Goal: Task Accomplishment & Management: Complete application form

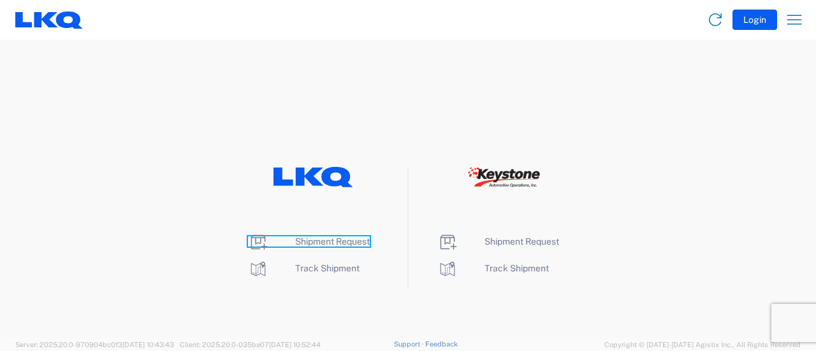
click at [337, 239] on span "Shipment Request" at bounding box center [332, 241] width 75 height 10
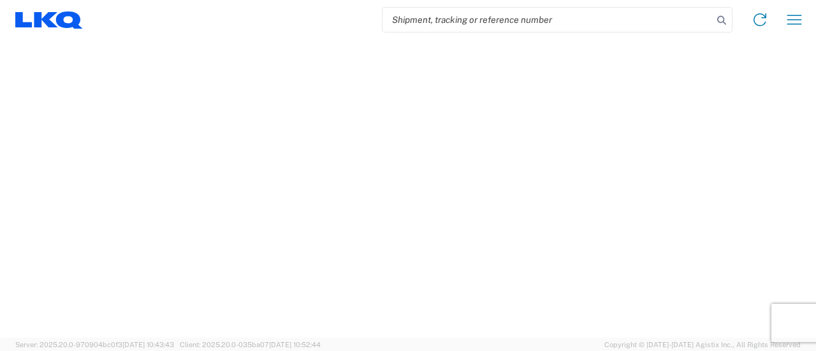
select select "FULL"
select select "LBS"
select select "IN"
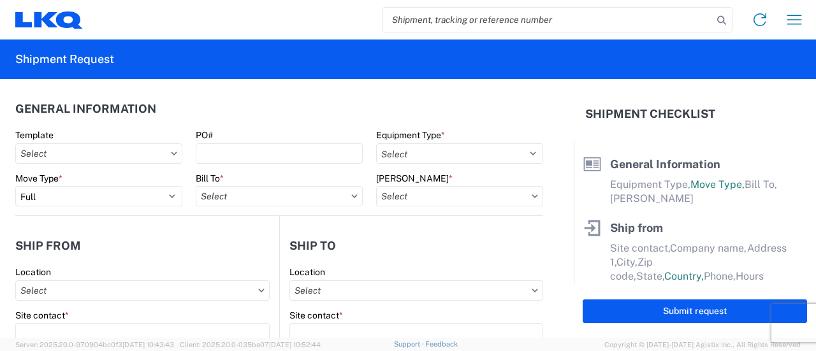
click at [493, 20] on input "search" at bounding box center [547, 20] width 330 height 24
paste input "56952360"
type input "56952360"
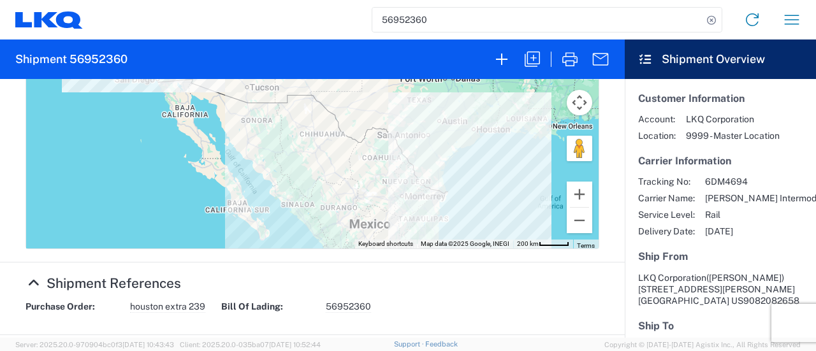
scroll to position [574, 0]
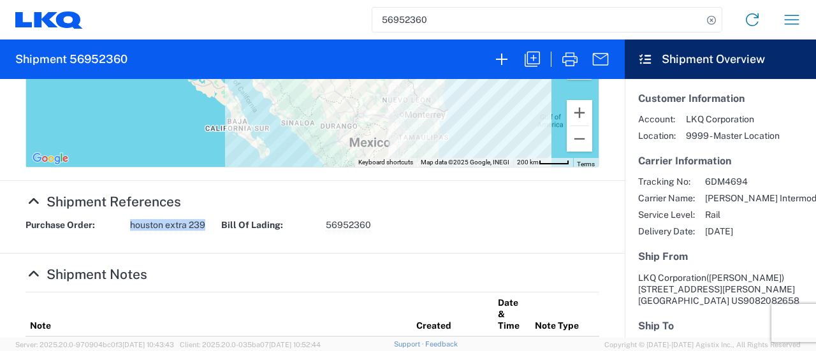
drag, startPoint x: 130, startPoint y: 226, endPoint x: 218, endPoint y: 233, distance: 88.2
click at [218, 233] on div "Purchase Order: houston extra 239 Bill Of Lading: 56952360" at bounding box center [312, 229] width 587 height 21
copy span "houston extra 239"
click at [537, 61] on icon "button" at bounding box center [532, 59] width 20 height 20
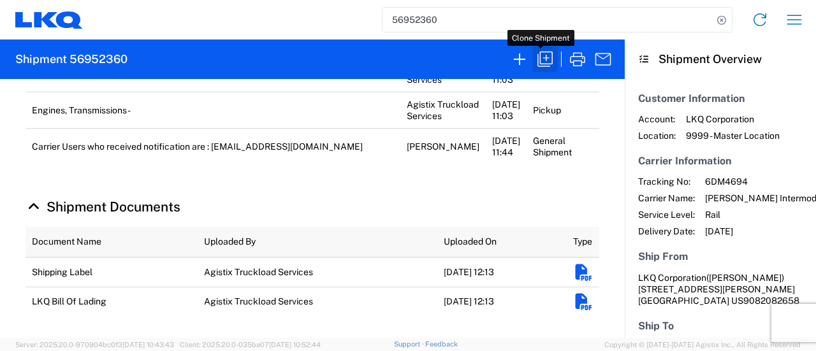
scroll to position [556, 0]
select select "FULL"
select select "US"
select select "LBS"
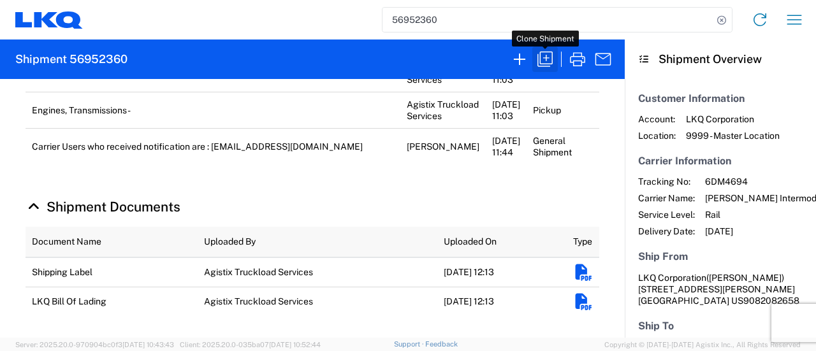
select select "IN"
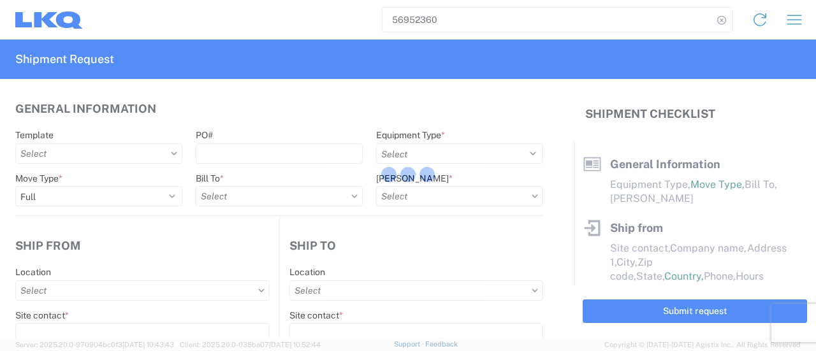
select select "BCAR"
type input "Marc Metzger"
type input "LKQ Corporation"
type input "405 S Wanamaker Ave"
type input "Ontario"
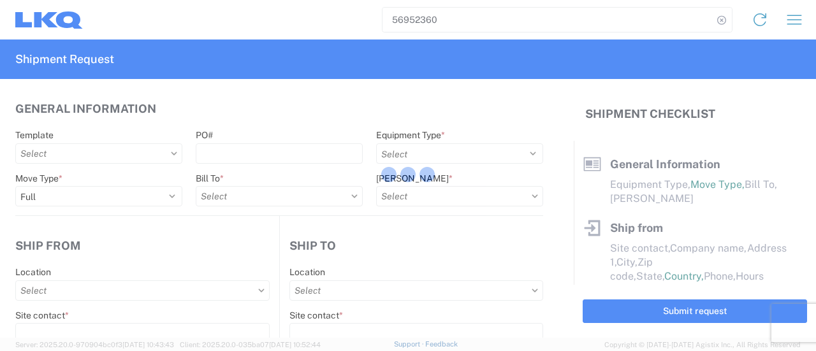
type input "91761"
type input "mxlaureano@lkqcorp.com"
type input "Receiving"
type input "LKQ Corporation"
type input "1710 W Mount Houston Rd"
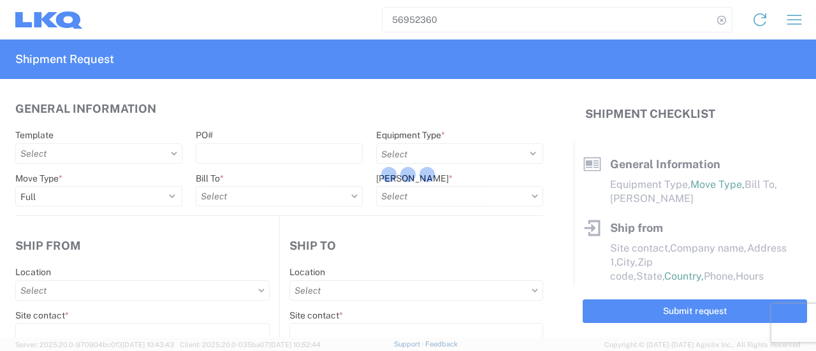
type input "Houston"
type input "77038"
type input "Manuel Laureano"
type input "mxlaureano@lkqcorp.com"
type input "9082082658"
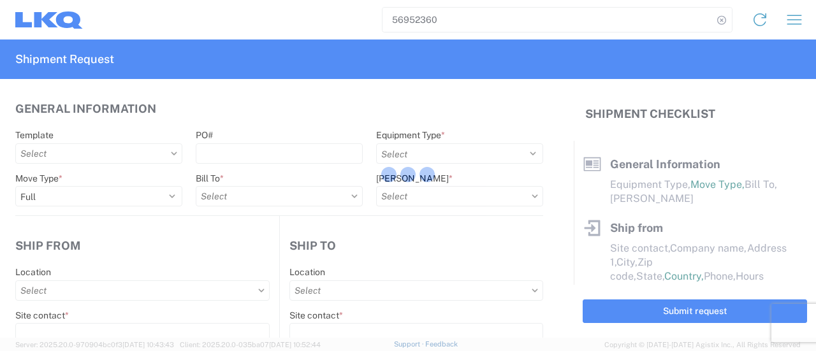
type input "2025-09-29"
type input "2025-10-06"
type input "42500"
type input "Engines, Transmissions"
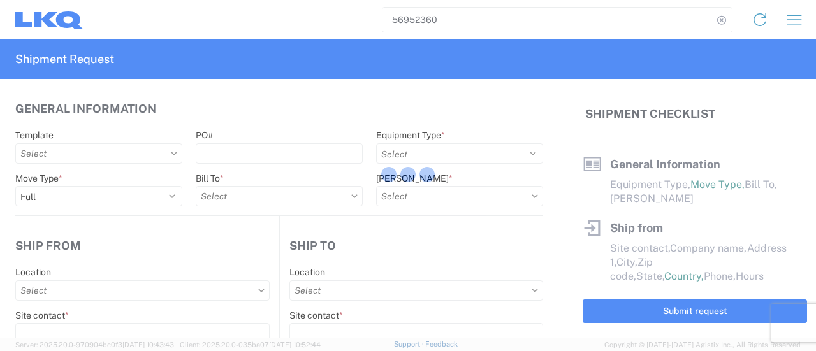
type input "30"
type input "0"
type input "4"
type input "0.67"
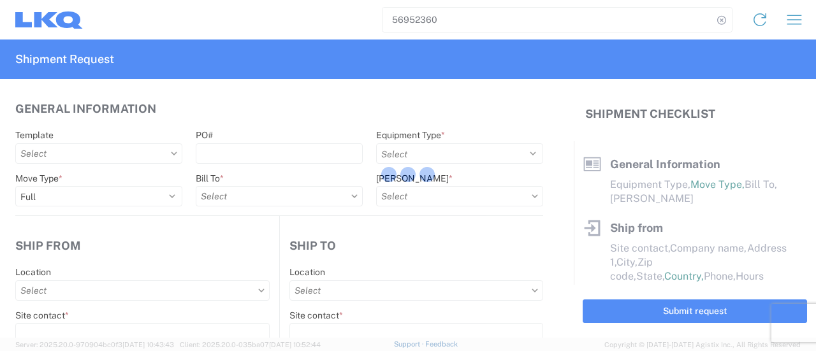
select select "FT"
select select "CA"
select select "US"
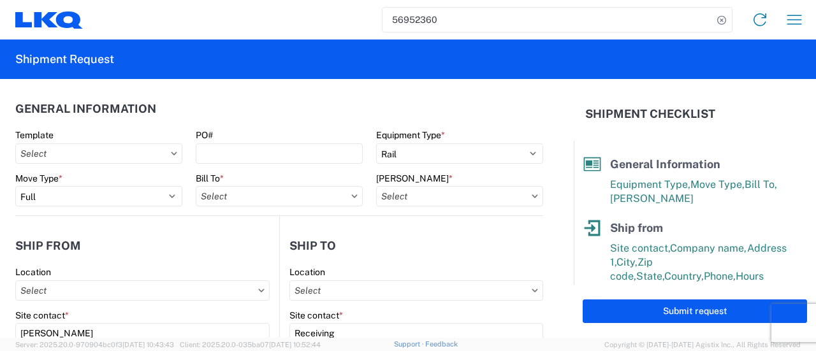
type input "1769 - California Core"
type input "1769-6300-66000-0000 - 1769 Freight Out"
type input "1760 - LKQ Best Core"
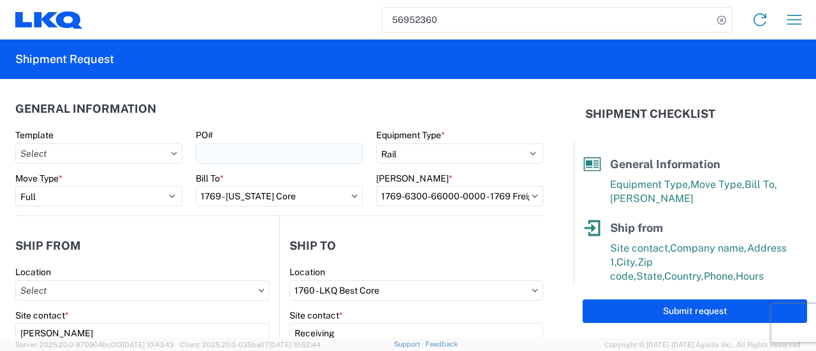
type input "1769 - California Core"
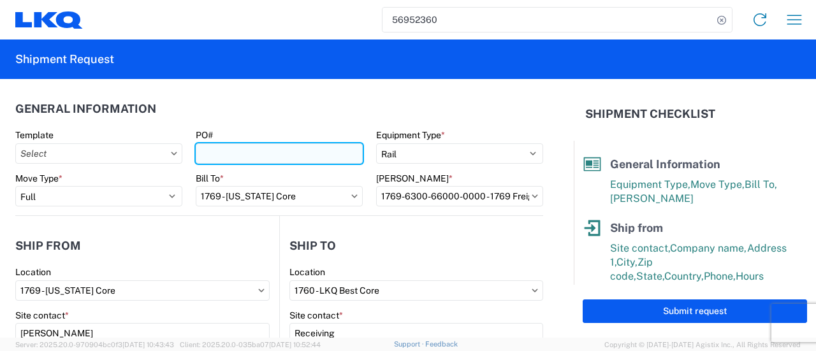
drag, startPoint x: 227, startPoint y: 152, endPoint x: 245, endPoint y: 154, distance: 18.5
click at [229, 154] on input "PO#" at bounding box center [279, 153] width 167 height 20
paste input "houston extra 239"
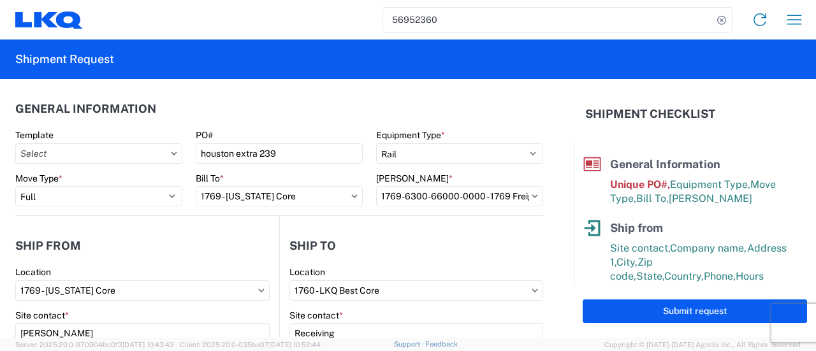
click at [207, 107] on header "General Information" at bounding box center [279, 108] width 528 height 29
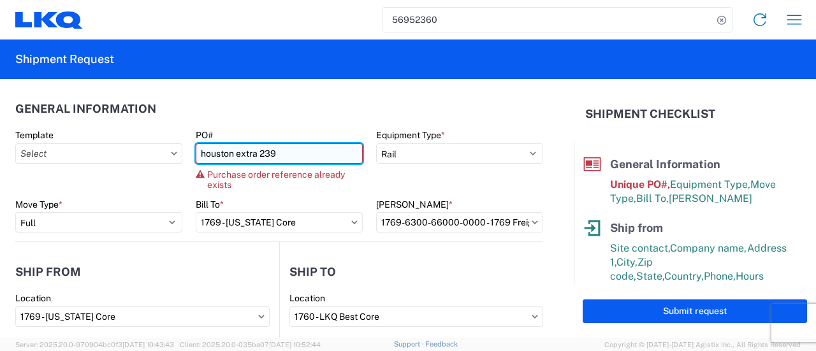
click at [273, 152] on input "houston extra 239" at bounding box center [279, 153] width 167 height 20
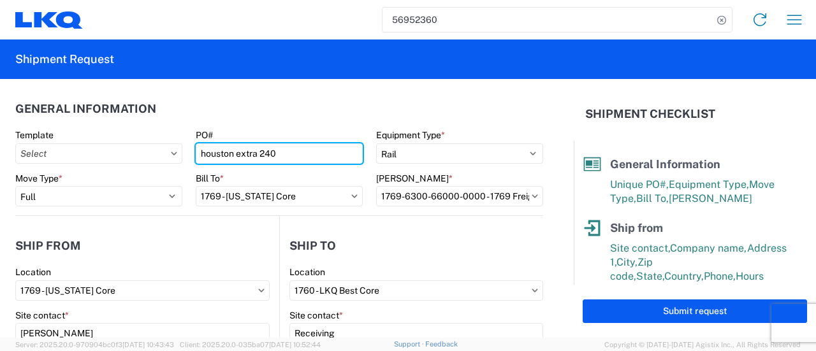
type input "houston extra 240"
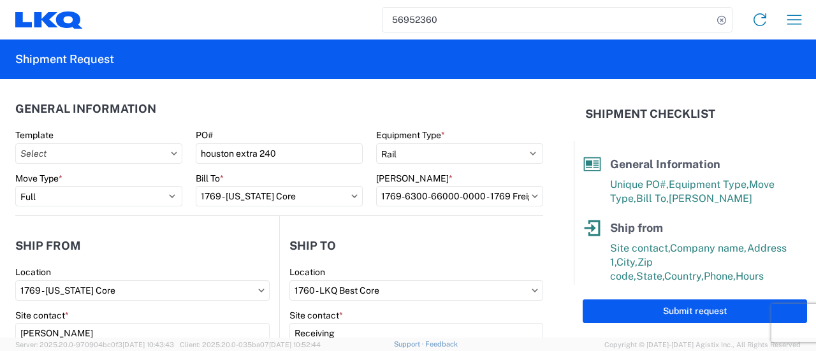
click at [308, 97] on header "General Information" at bounding box center [279, 108] width 528 height 29
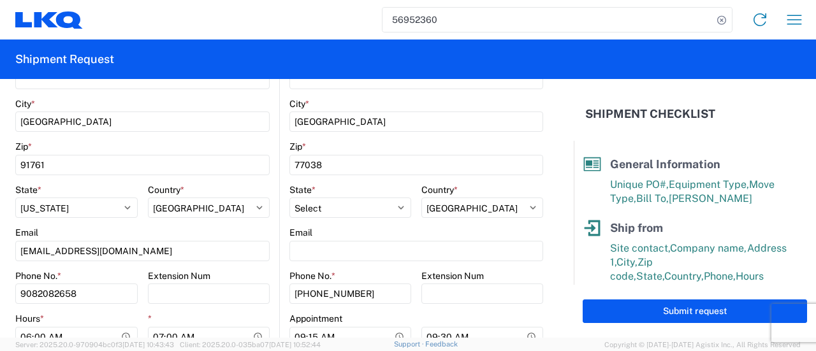
scroll to position [382, 0]
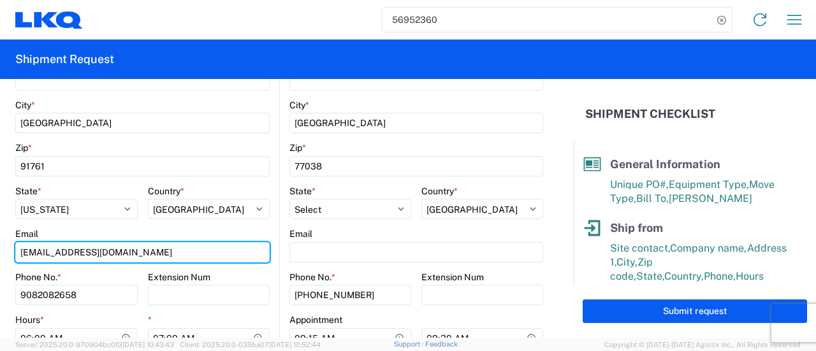
drag, startPoint x: 132, startPoint y: 252, endPoint x: 0, endPoint y: 252, distance: 131.9
click at [0, 254] on form "General Information Template PO# houston extra 240 Equipment Type * Select 53’ …" at bounding box center [287, 208] width 574 height 259
type input "msmetzger@lkqcorp.com"
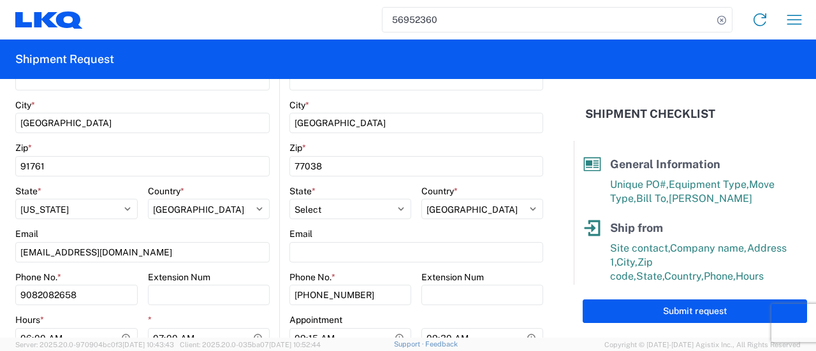
click at [280, 258] on main "1760 Location 1760 - LKQ Best Core Site contact * Receiving Company * LKQ Corpo…" at bounding box center [411, 135] width 263 height 503
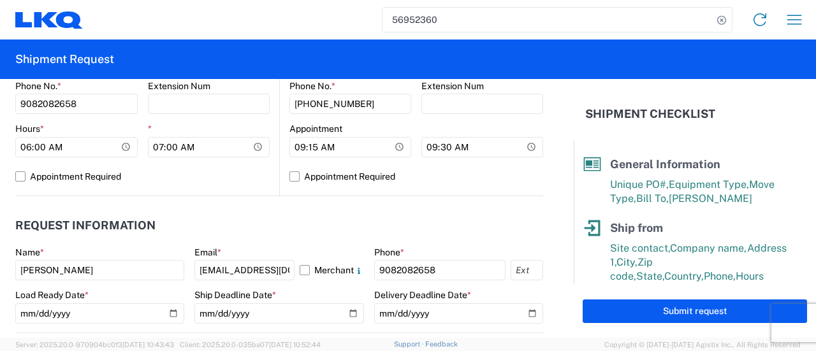
scroll to position [637, 0]
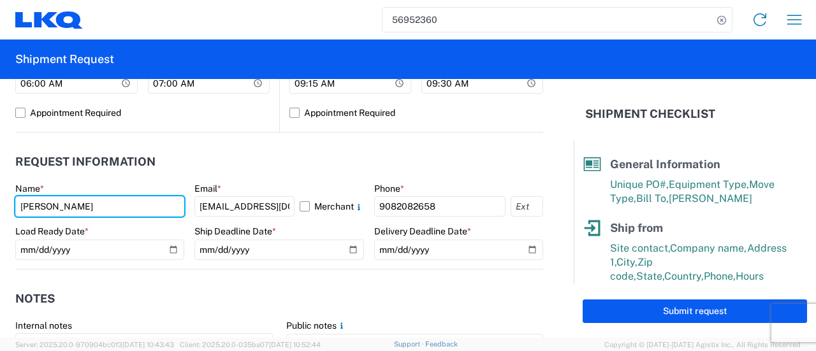
drag, startPoint x: 102, startPoint y: 206, endPoint x: 0, endPoint y: 199, distance: 102.2
click at [0, 201] on form "General Information Template PO# houston extra 240 Equipment Type * Select 53’ …" at bounding box center [287, 208] width 574 height 259
type input "marc metzger"
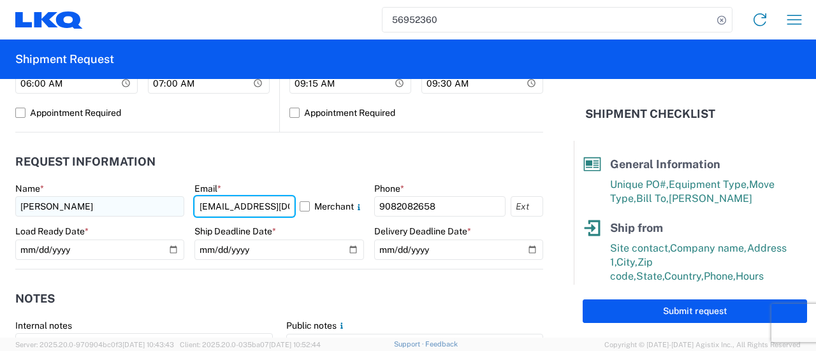
type input "msmetzger@lkqcorp.com"
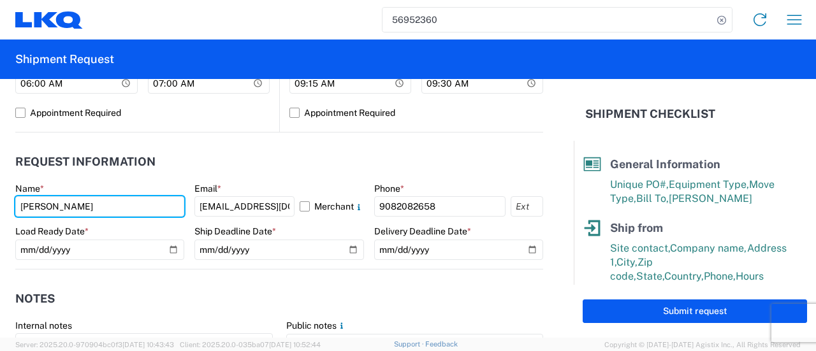
type input "marc metzger"
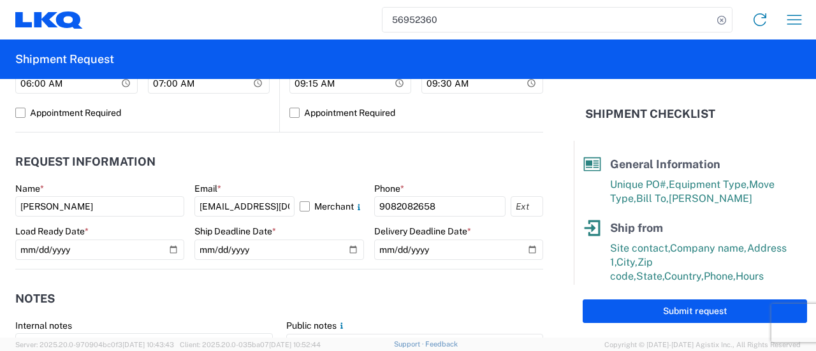
click at [311, 159] on header "Request Information" at bounding box center [279, 162] width 528 height 29
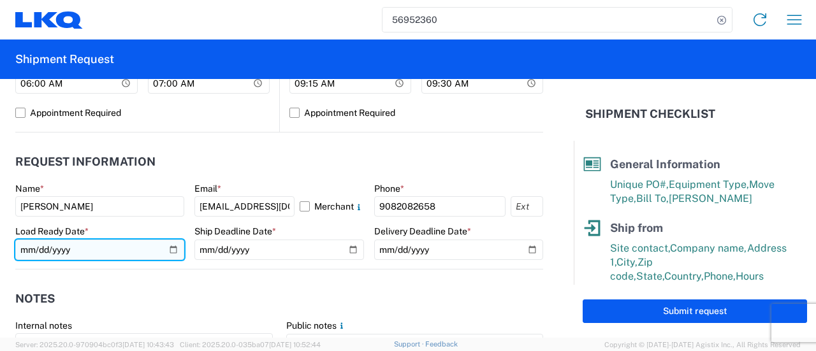
click at [168, 247] on input "2025-09-29" at bounding box center [99, 250] width 169 height 20
type input "2025-10-03"
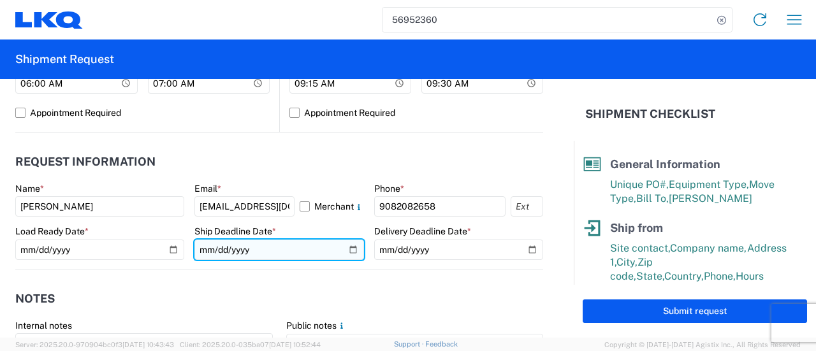
click at [349, 252] on input "2025-09-29" at bounding box center [278, 250] width 169 height 20
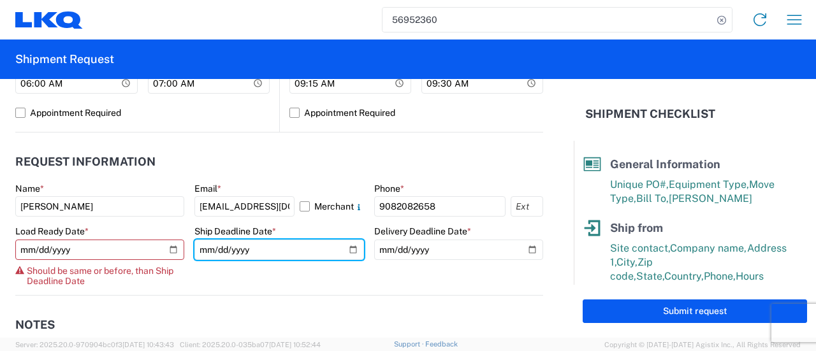
type input "2025-10-03"
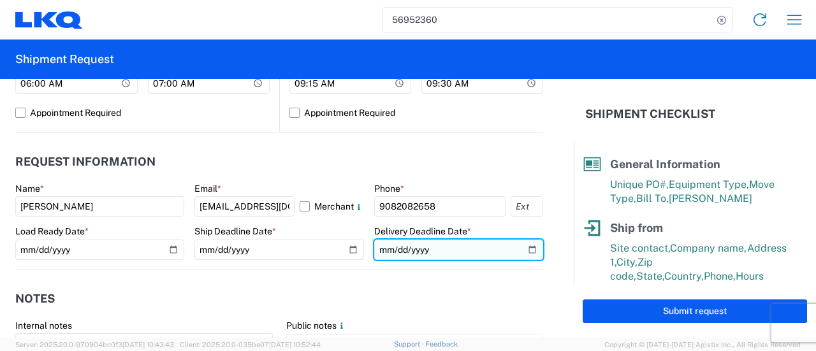
click at [524, 249] on input "2025-10-06" at bounding box center [458, 250] width 169 height 20
type input "2025-10-17"
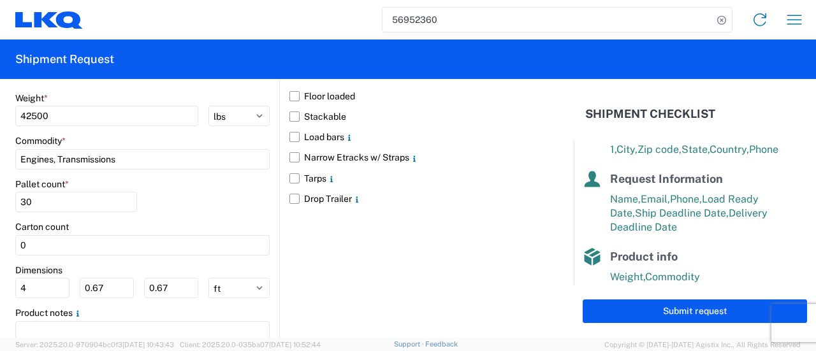
scroll to position [280, 0]
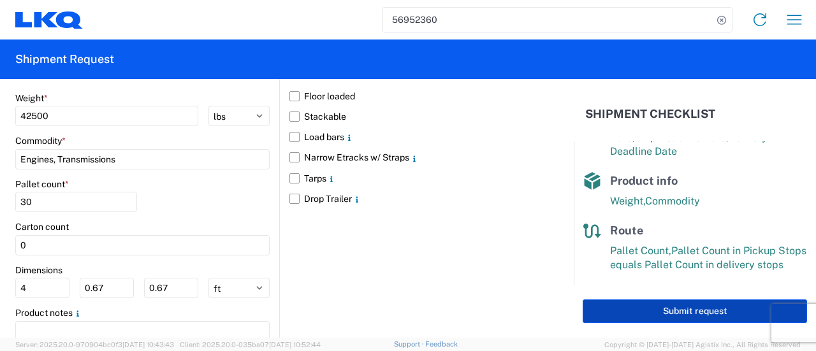
click at [686, 310] on button "Submit request" at bounding box center [694, 312] width 224 height 24
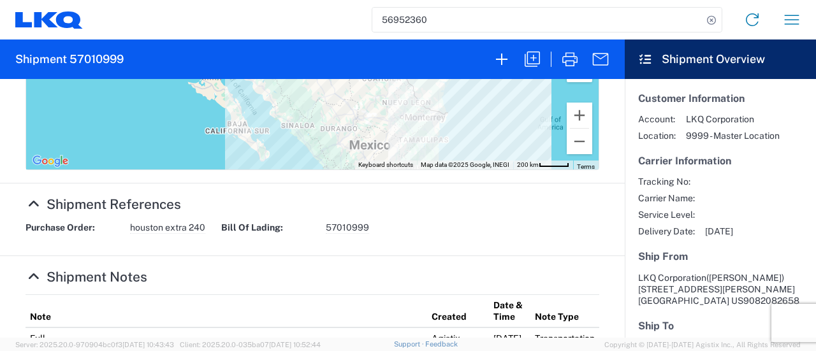
scroll to position [574, 0]
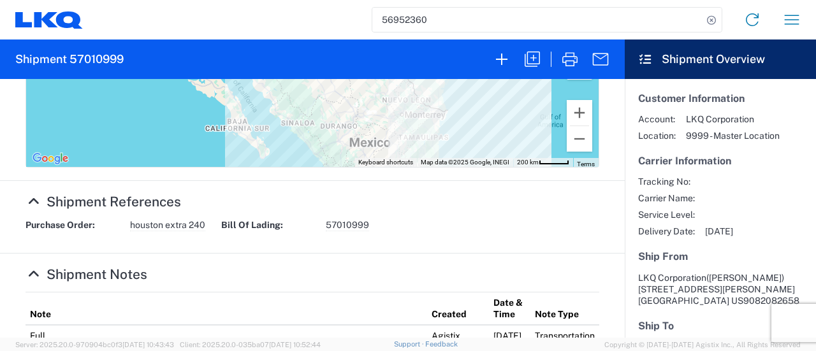
click at [127, 238] on div "Purchase Order: houston extra 240 Bill Of Lading: 57010999" at bounding box center [312, 229] width 587 height 21
click at [129, 223] on div "Purchase Order: houston extra 240" at bounding box center [117, 225] width 196 height 12
drag, startPoint x: 130, startPoint y: 223, endPoint x: 200, endPoint y: 209, distance: 71.5
click at [200, 210] on agx-collapsable-section "Shipment References Purchase Order: houston extra 240 Bill Of Lading: 57010999" at bounding box center [312, 217] width 624 height 73
copy span "houston extra 24"
